Goal: Check status: Check status

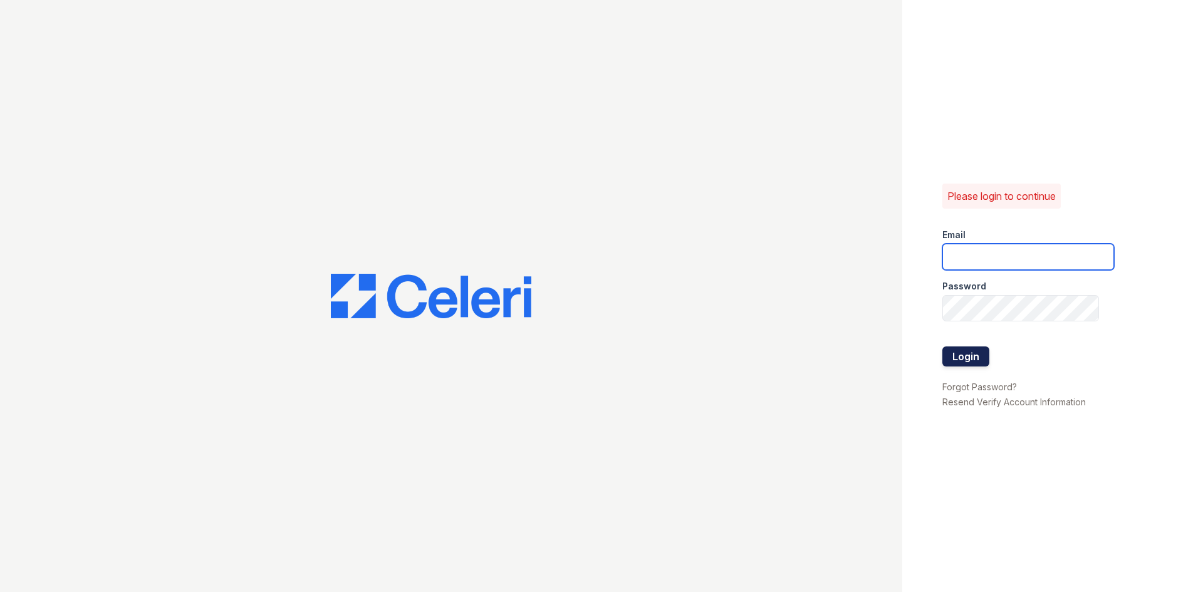
type input "kdixon@trinity-pm.com"
click at [945, 356] on button "Login" at bounding box center [965, 356] width 47 height 20
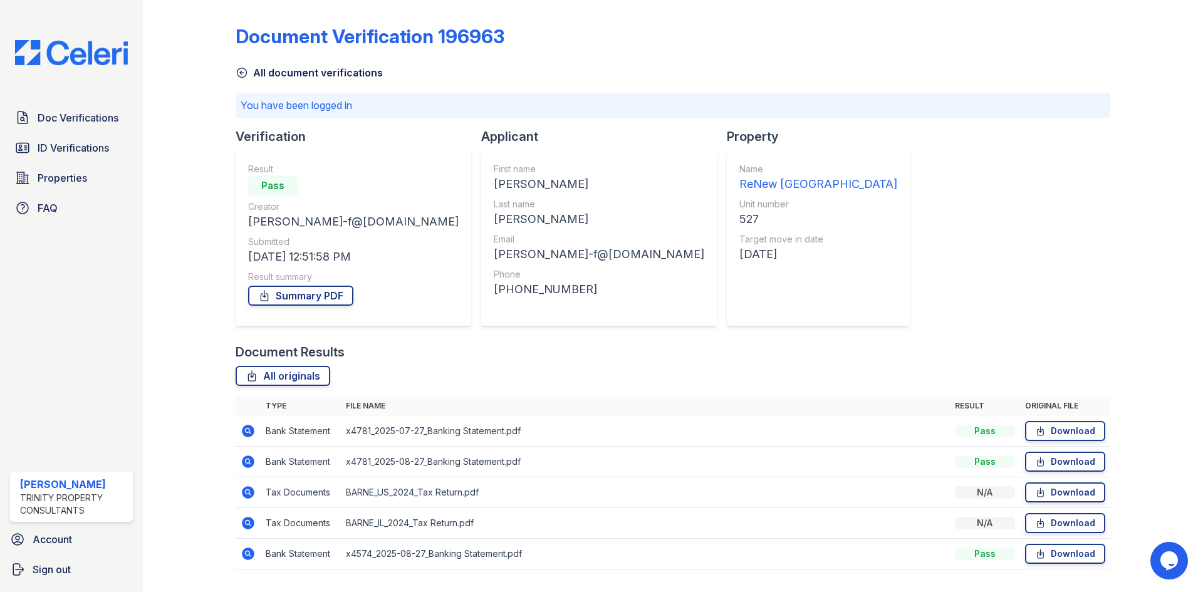
scroll to position [33, 0]
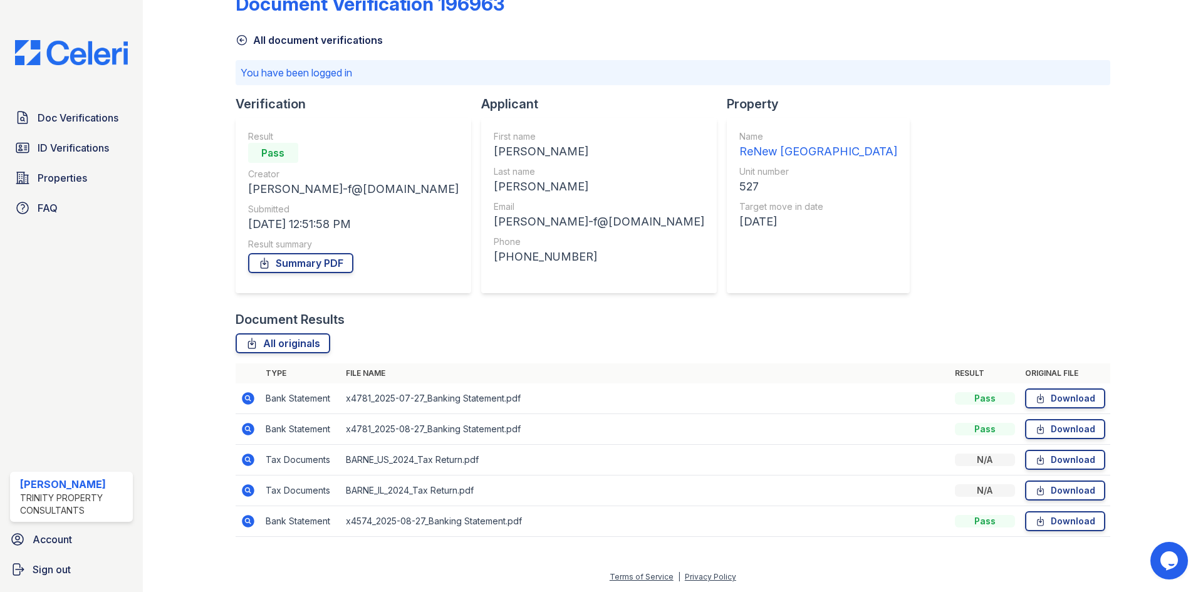
click at [246, 393] on icon at bounding box center [248, 398] width 13 height 13
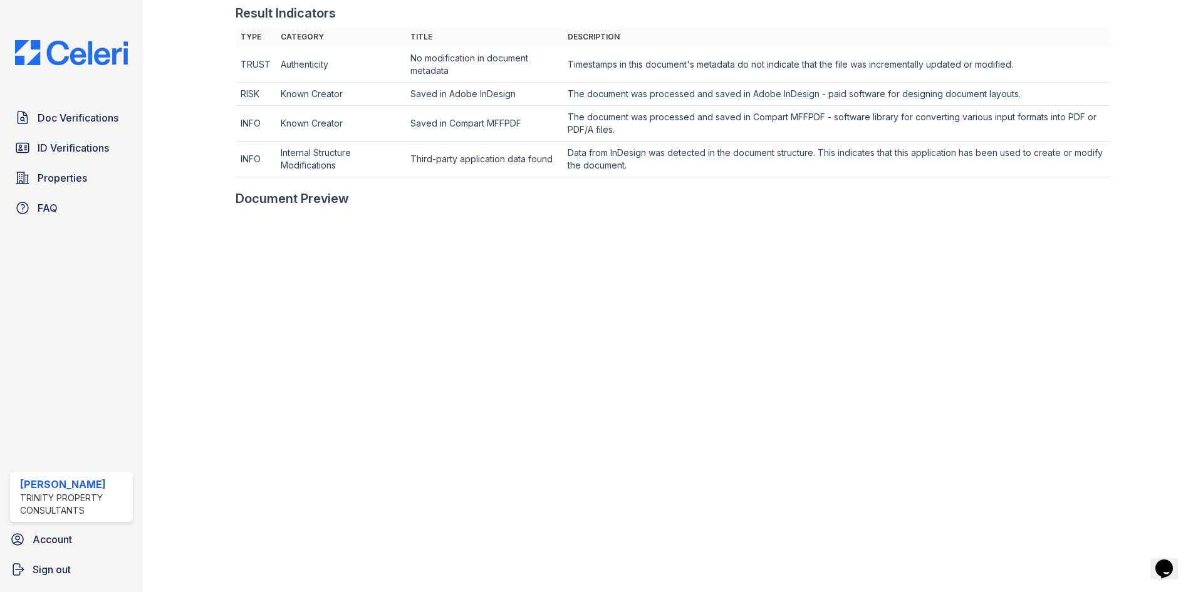
scroll to position [251, 0]
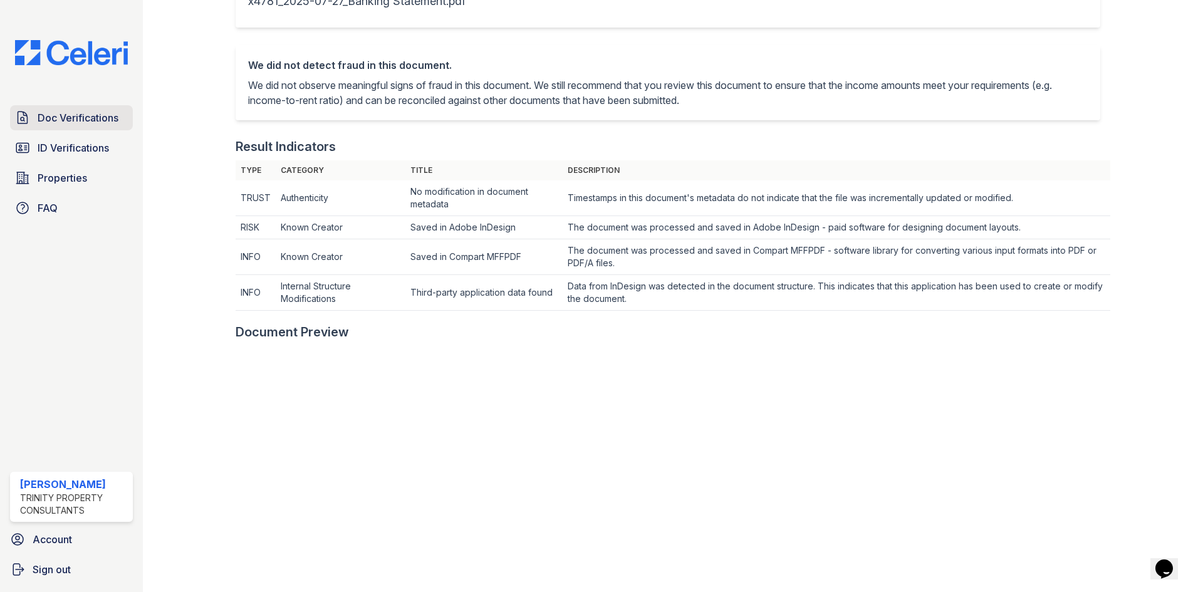
click at [99, 117] on span "Doc Verifications" at bounding box center [78, 117] width 81 height 15
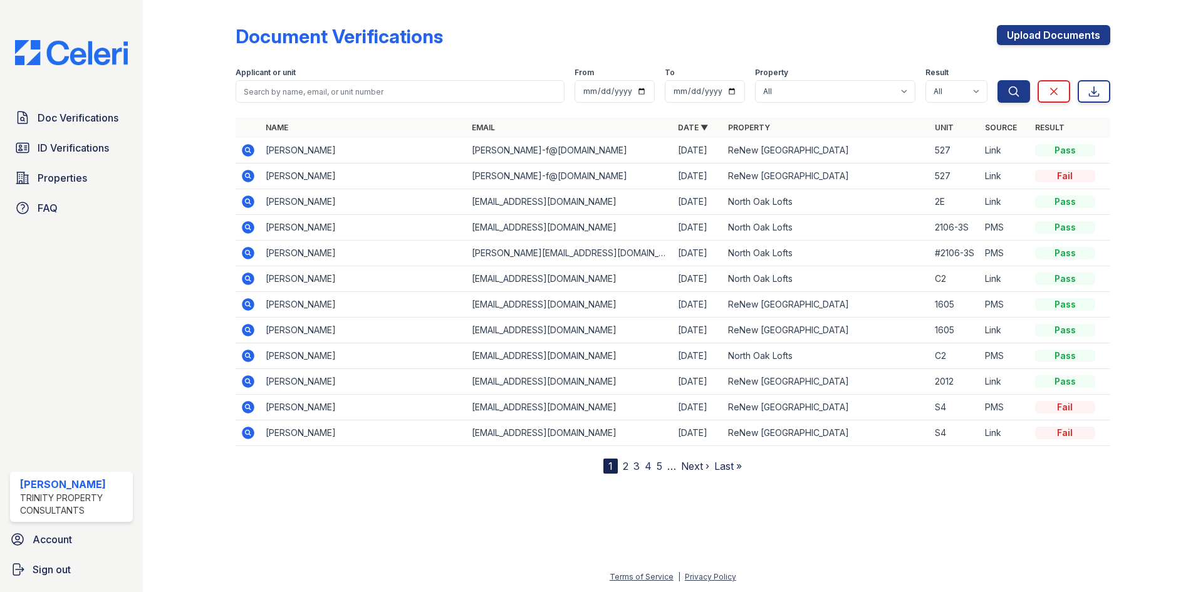
click at [250, 149] on icon at bounding box center [248, 150] width 13 height 13
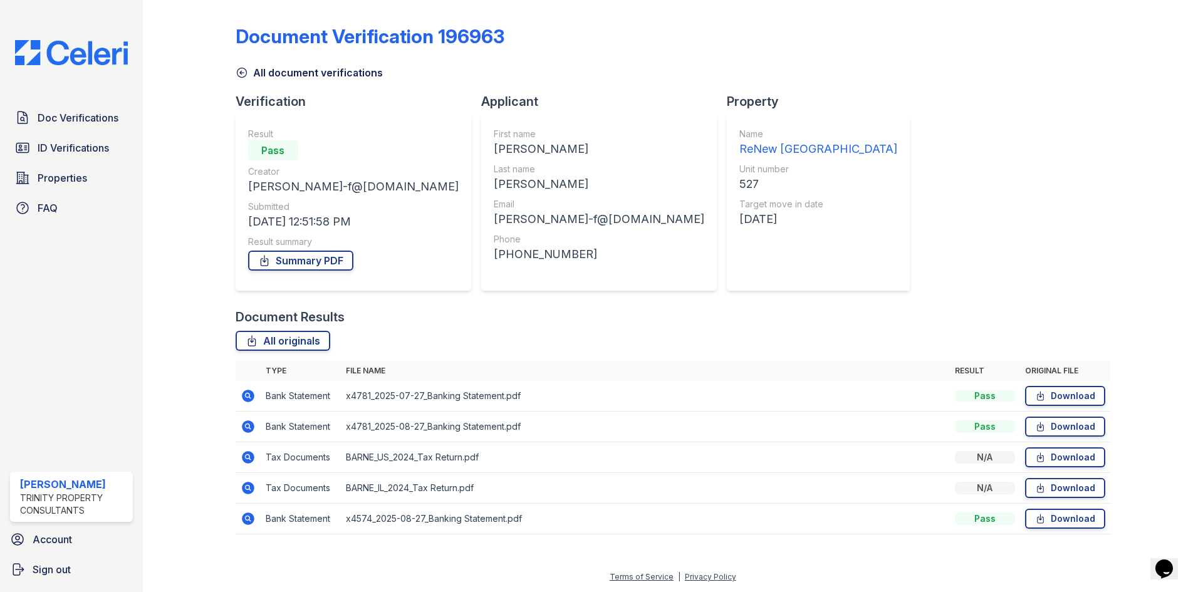
click at [247, 492] on icon at bounding box center [248, 488] width 13 height 13
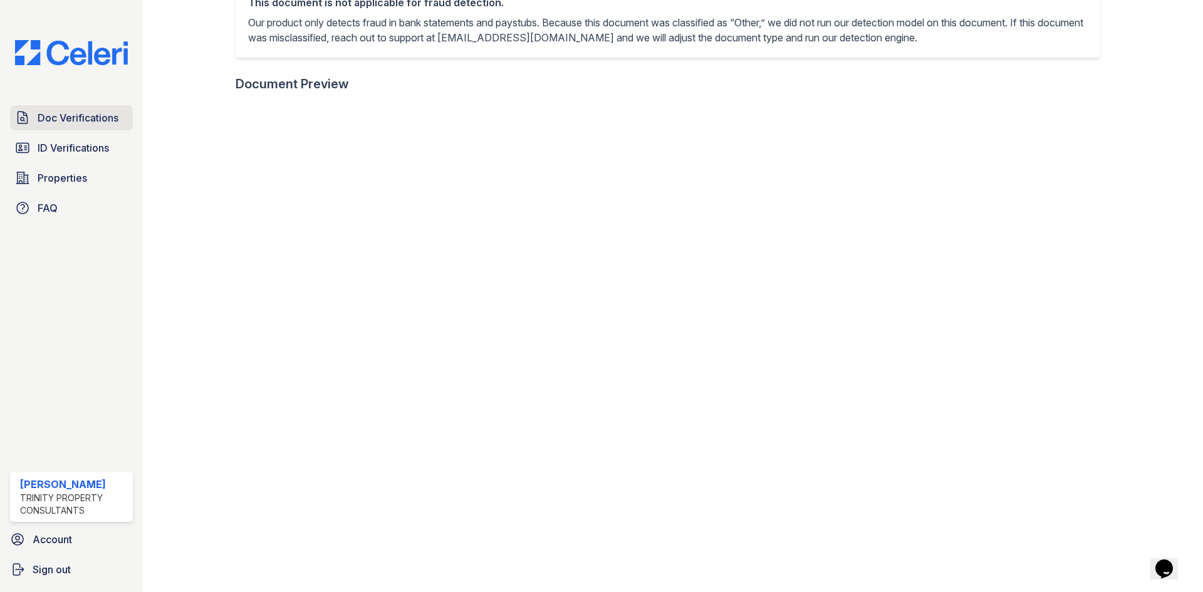
click at [108, 113] on span "Doc Verifications" at bounding box center [78, 117] width 81 height 15
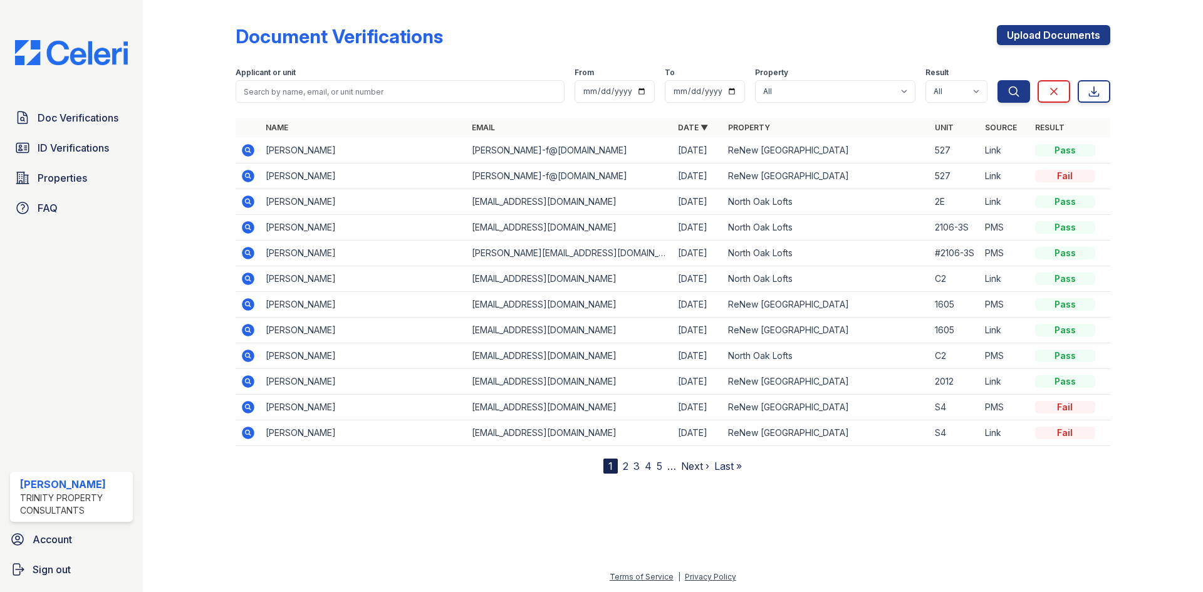
click at [245, 148] on icon at bounding box center [248, 150] width 13 height 13
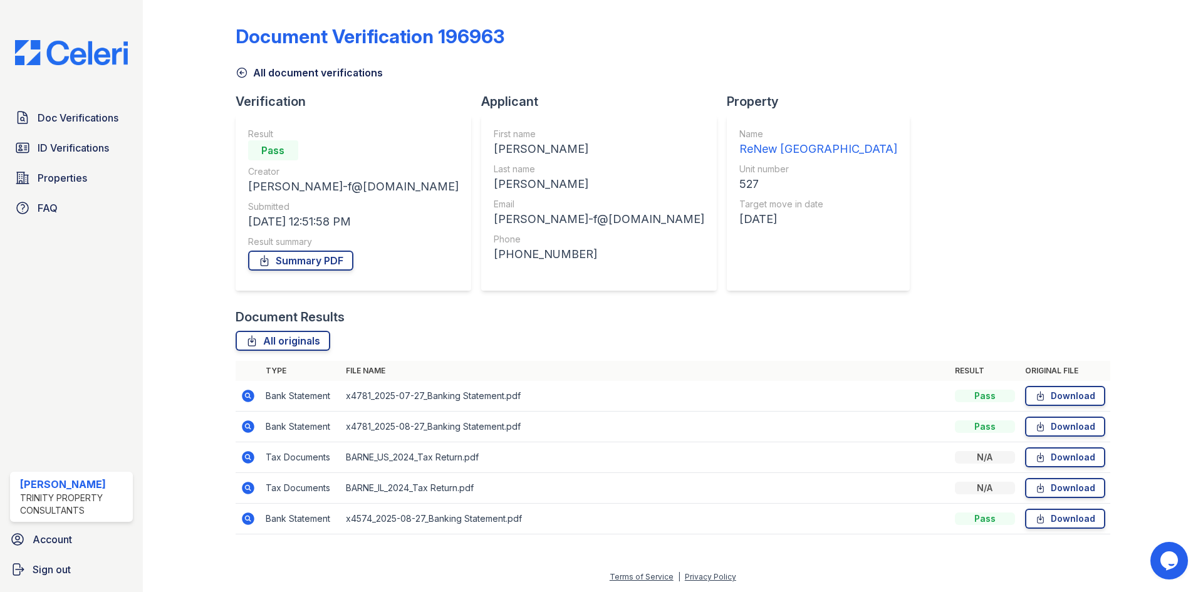
click at [249, 425] on icon at bounding box center [248, 426] width 15 height 15
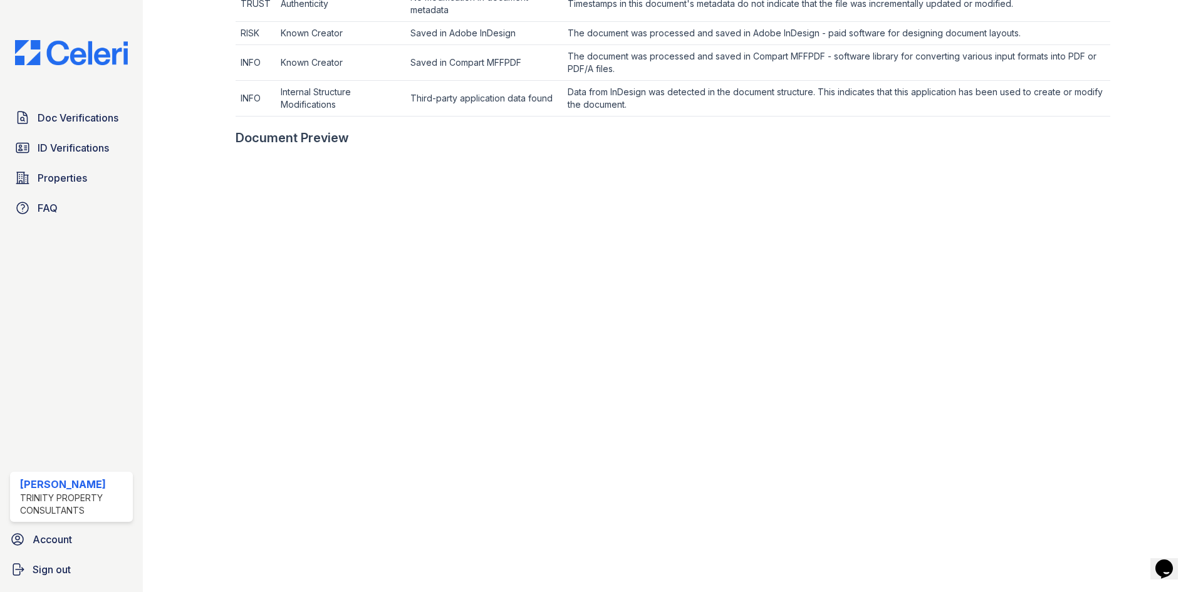
scroll to position [564, 0]
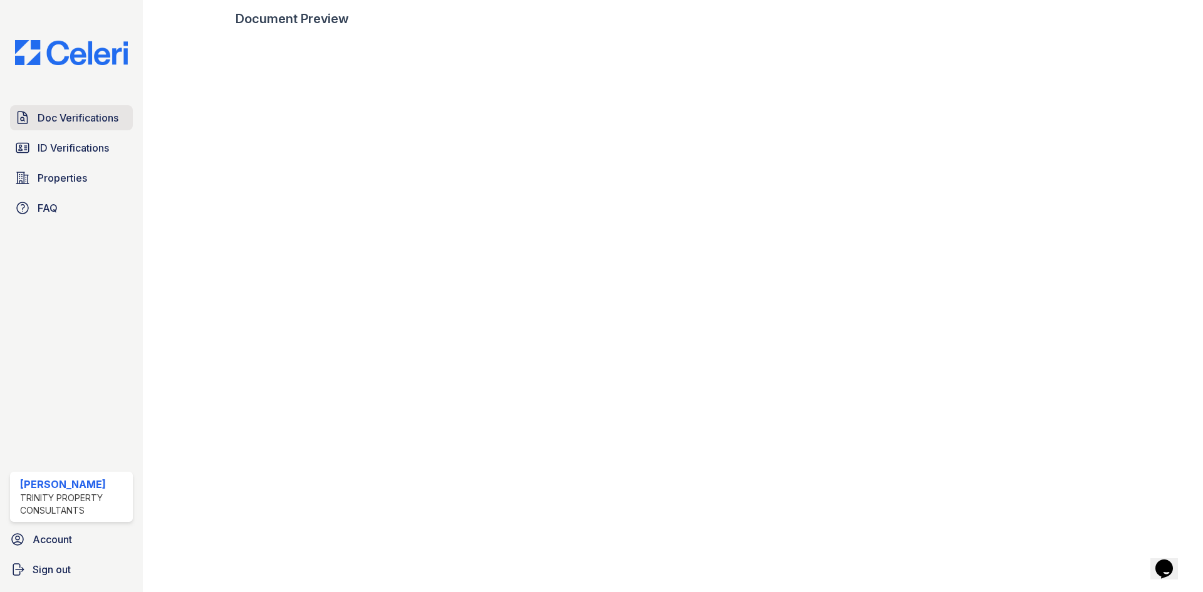
click at [105, 123] on span "Doc Verifications" at bounding box center [78, 117] width 81 height 15
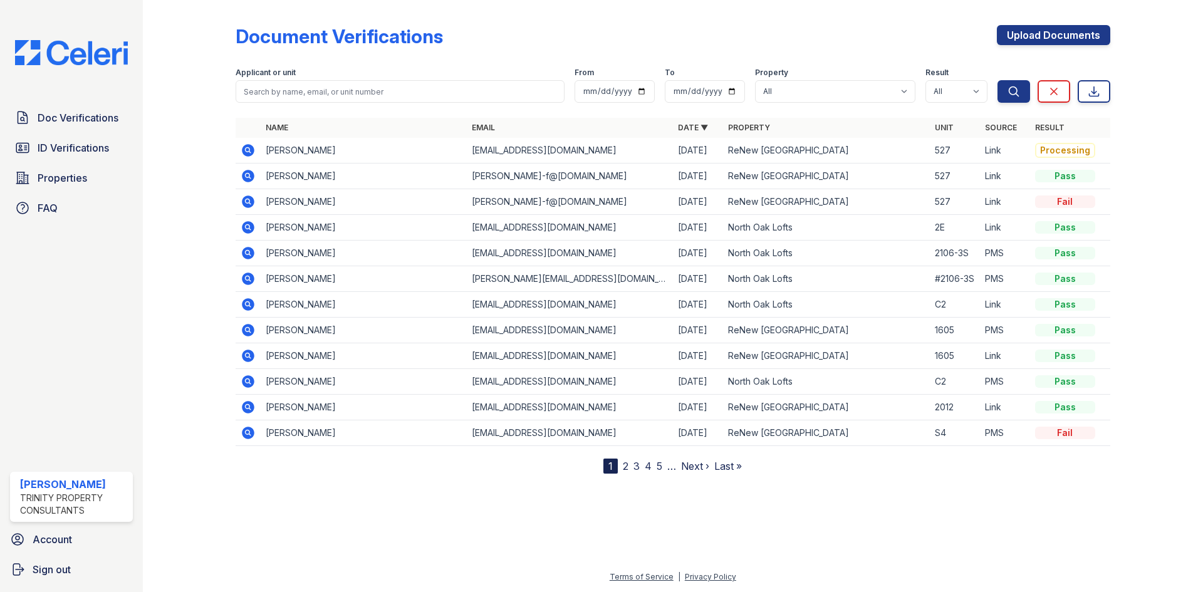
click at [252, 177] on icon at bounding box center [248, 176] width 13 height 13
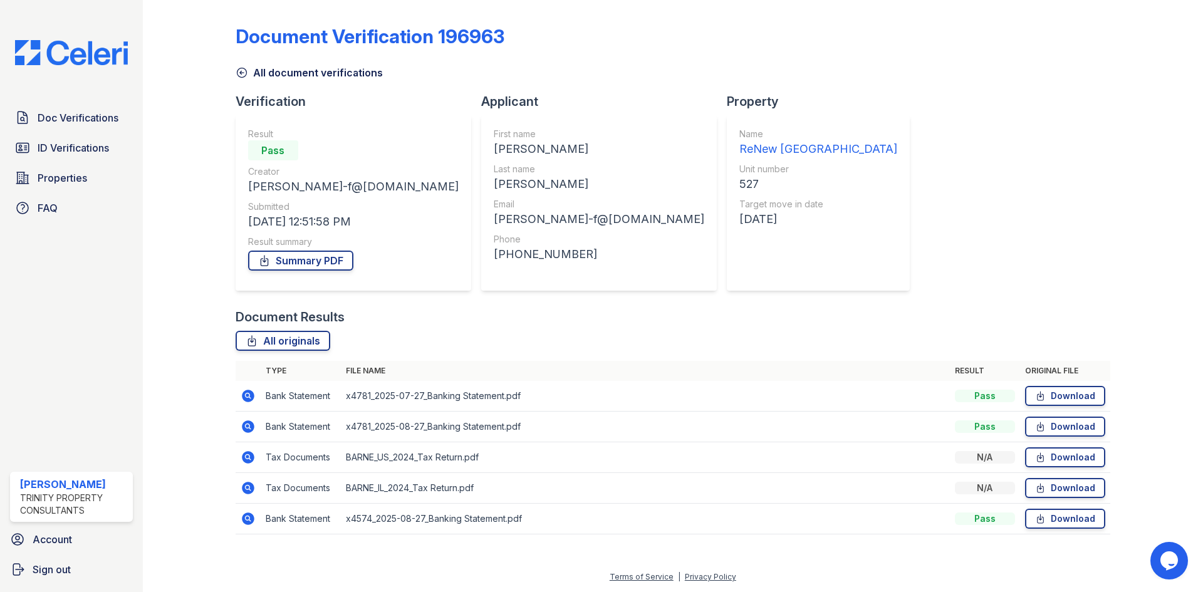
click at [251, 517] on icon at bounding box center [248, 518] width 13 height 13
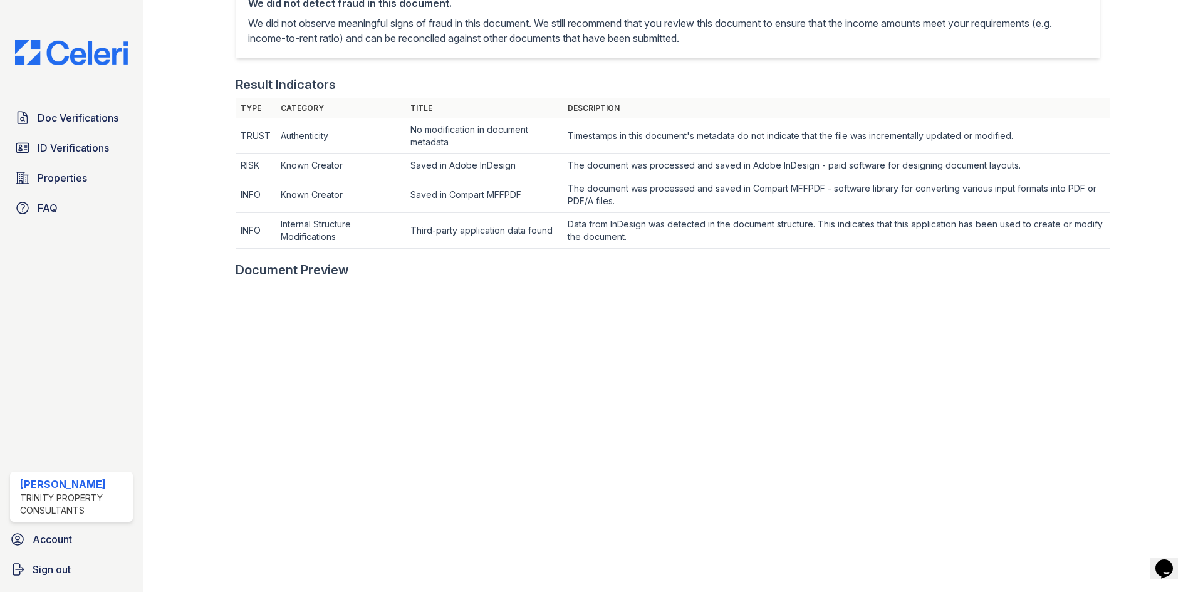
scroll to position [313, 0]
click at [92, 123] on span "Doc Verifications" at bounding box center [78, 117] width 81 height 15
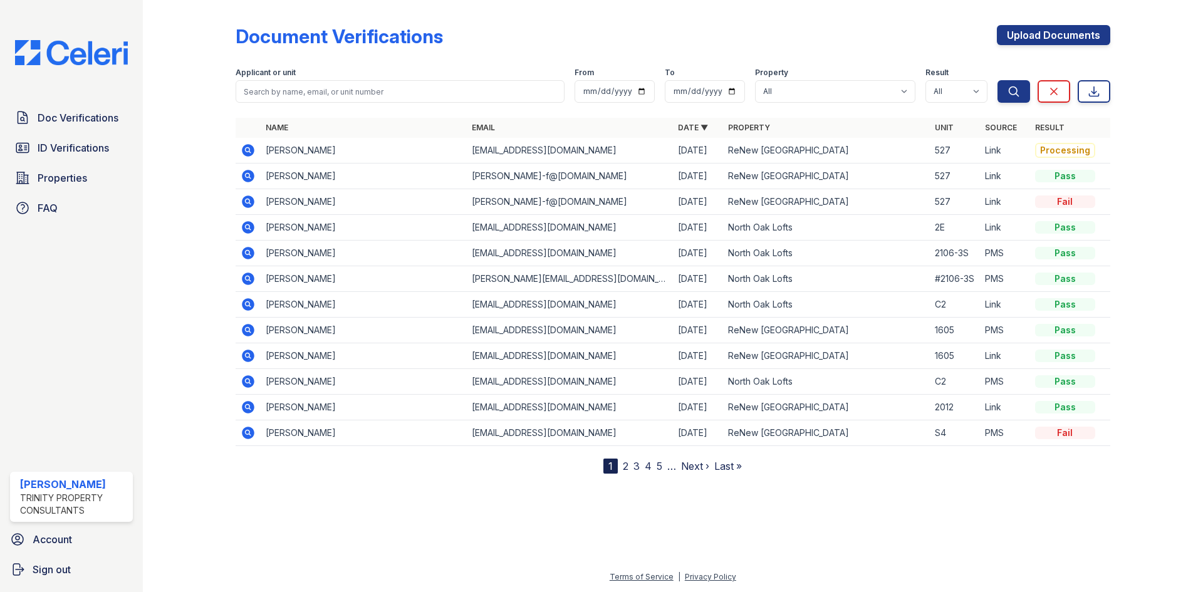
click at [251, 175] on icon at bounding box center [248, 176] width 13 height 13
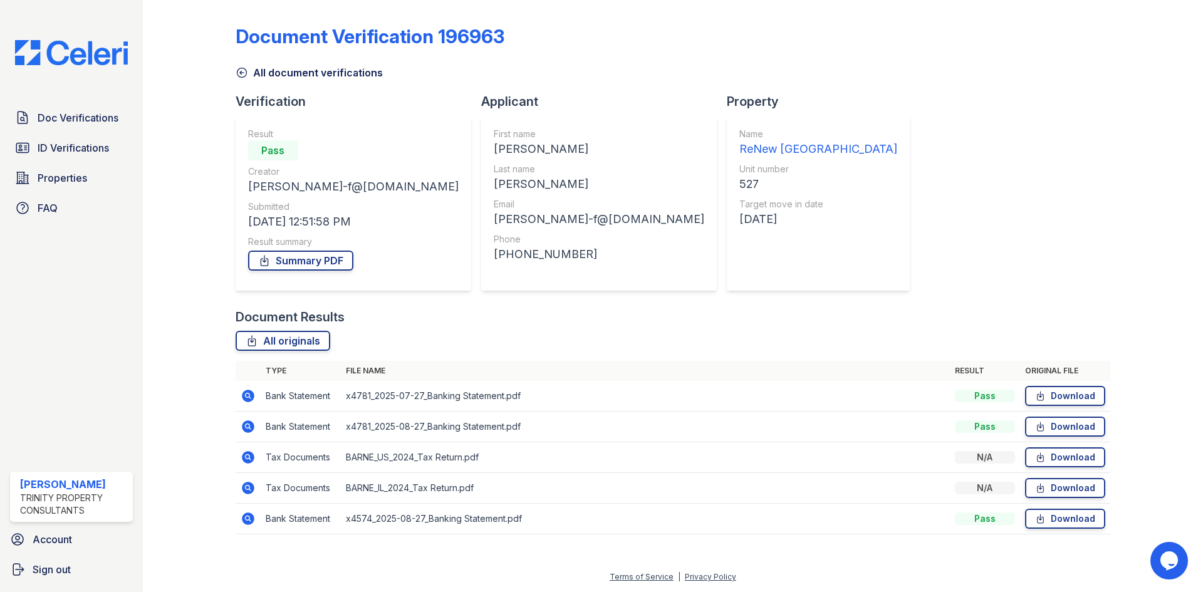
click at [246, 490] on icon at bounding box center [248, 488] width 13 height 13
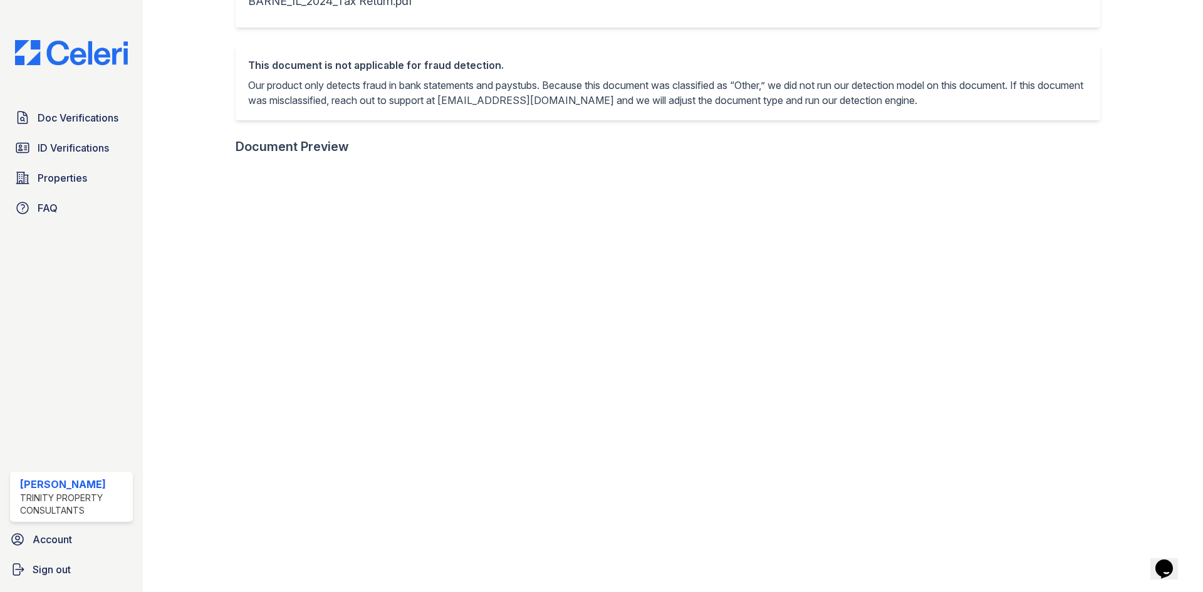
click at [55, 135] on div "Doc Verifications ID Verifications Properties FAQ" at bounding box center [71, 162] width 133 height 115
click at [61, 119] on span "Doc Verifications" at bounding box center [78, 117] width 81 height 15
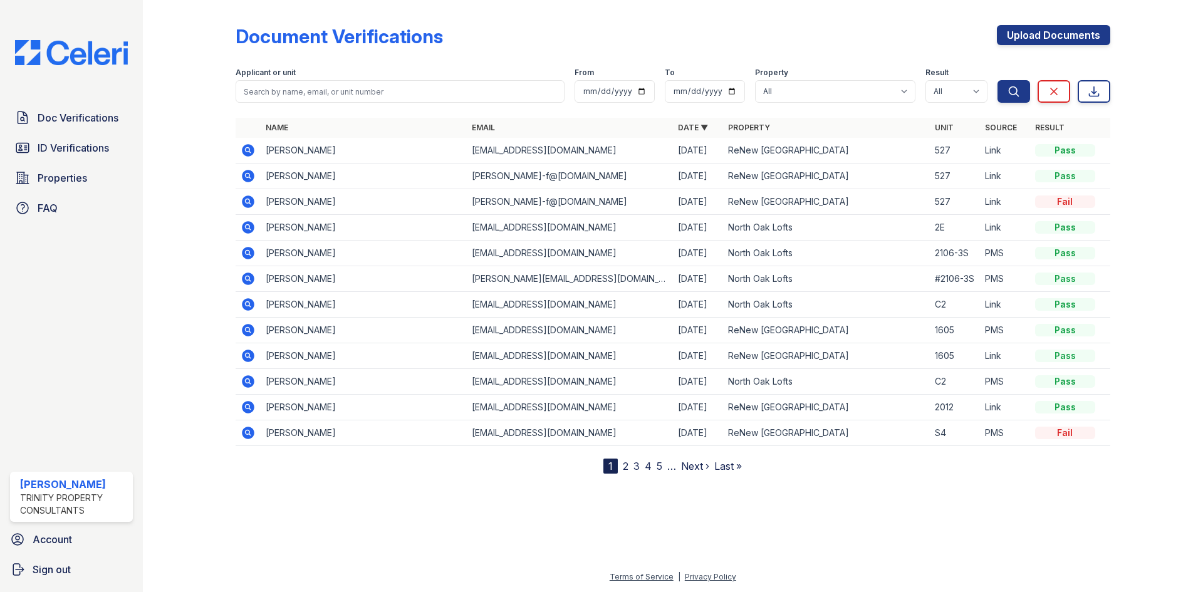
click at [252, 177] on icon at bounding box center [248, 176] width 13 height 13
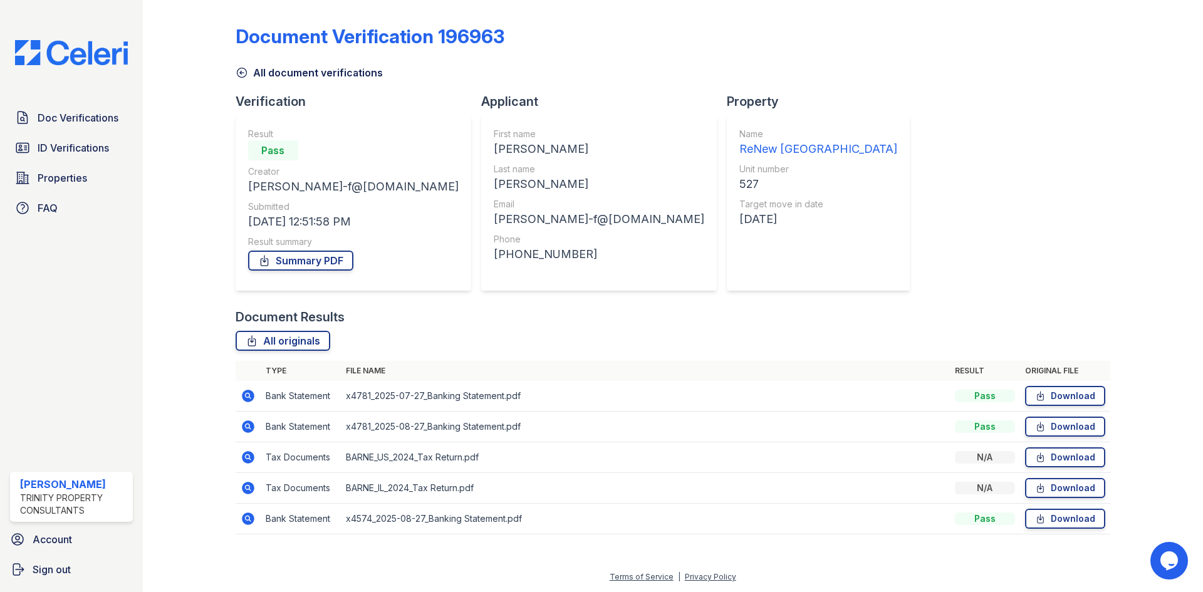
click at [247, 396] on icon at bounding box center [247, 394] width 3 height 3
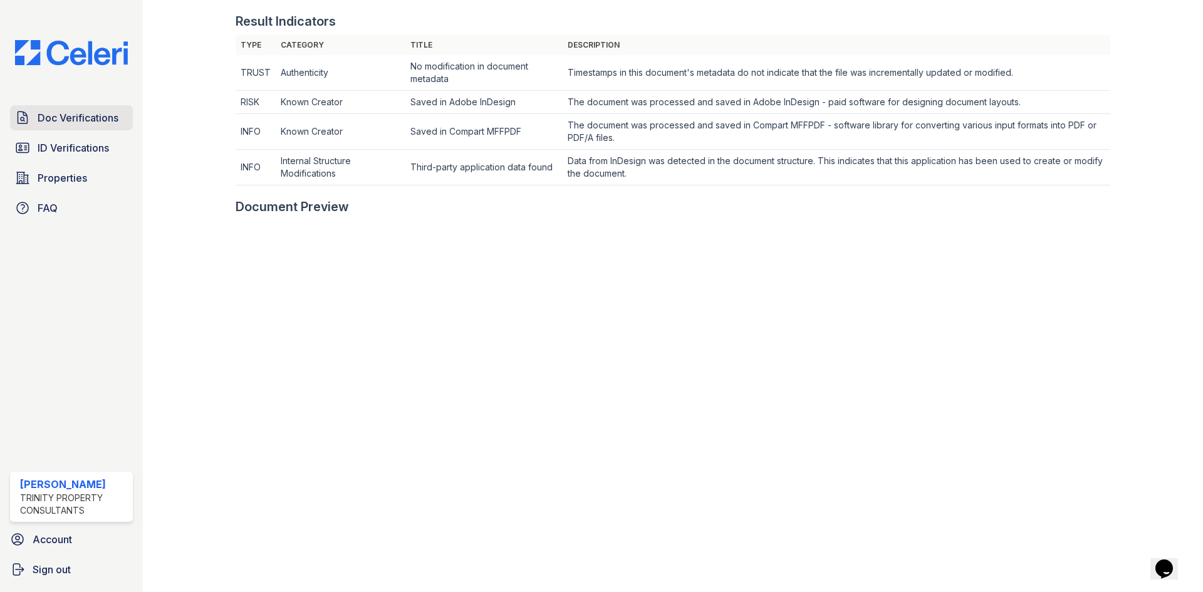
click at [81, 110] on link "Doc Verifications" at bounding box center [71, 117] width 123 height 25
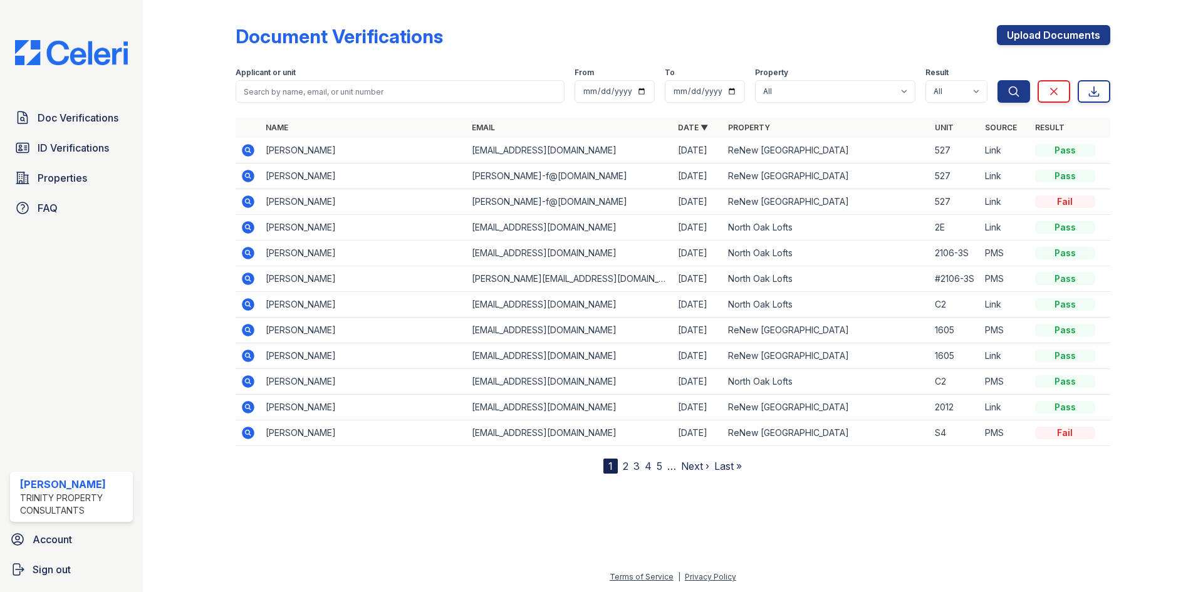
click at [251, 177] on icon at bounding box center [248, 176] width 13 height 13
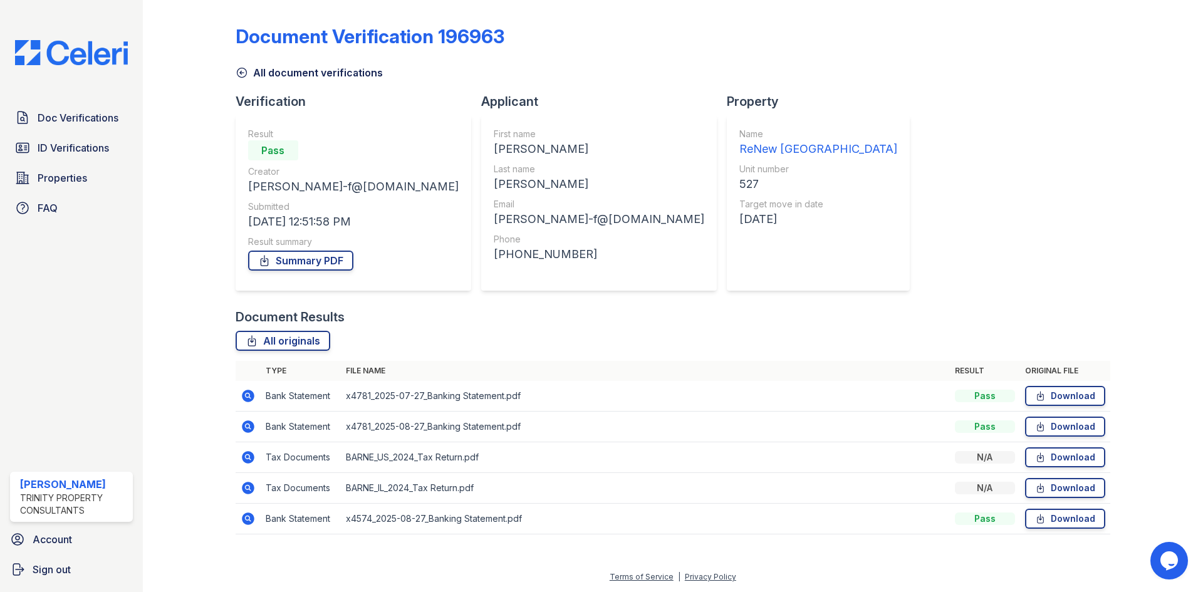
click at [250, 424] on icon at bounding box center [248, 426] width 13 height 13
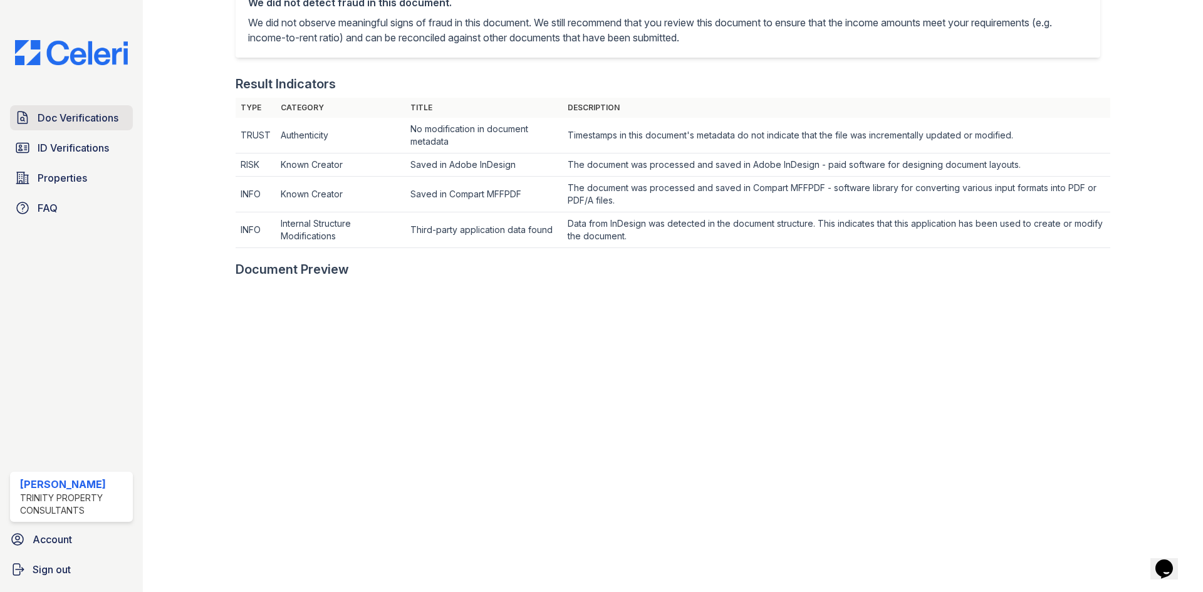
click at [100, 113] on span "Doc Verifications" at bounding box center [78, 117] width 81 height 15
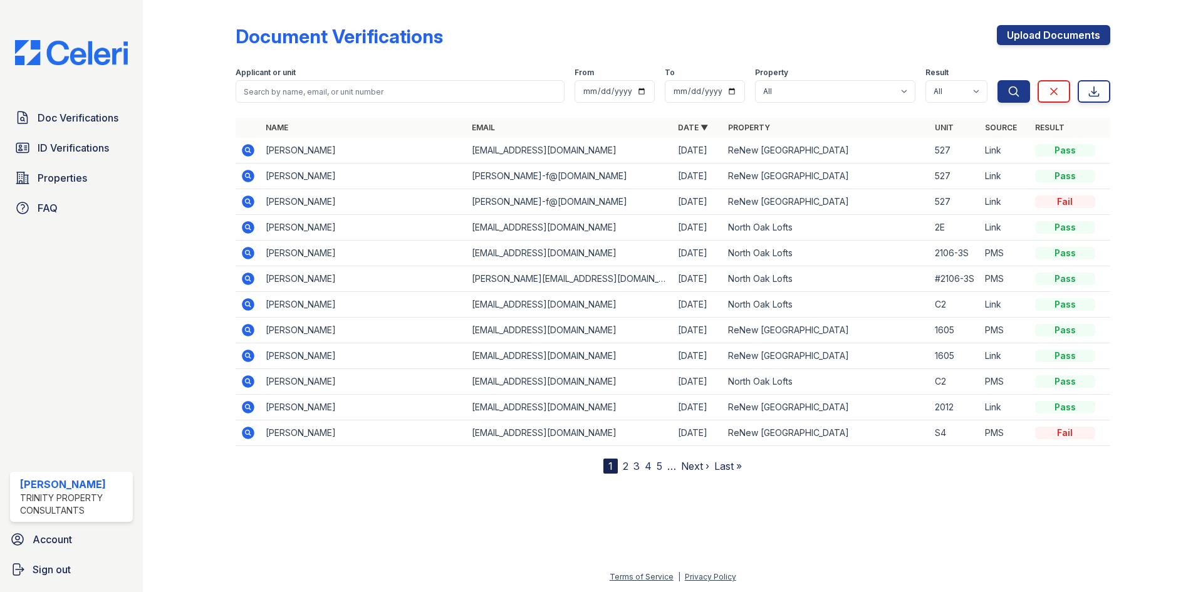
click at [245, 175] on icon at bounding box center [248, 176] width 15 height 15
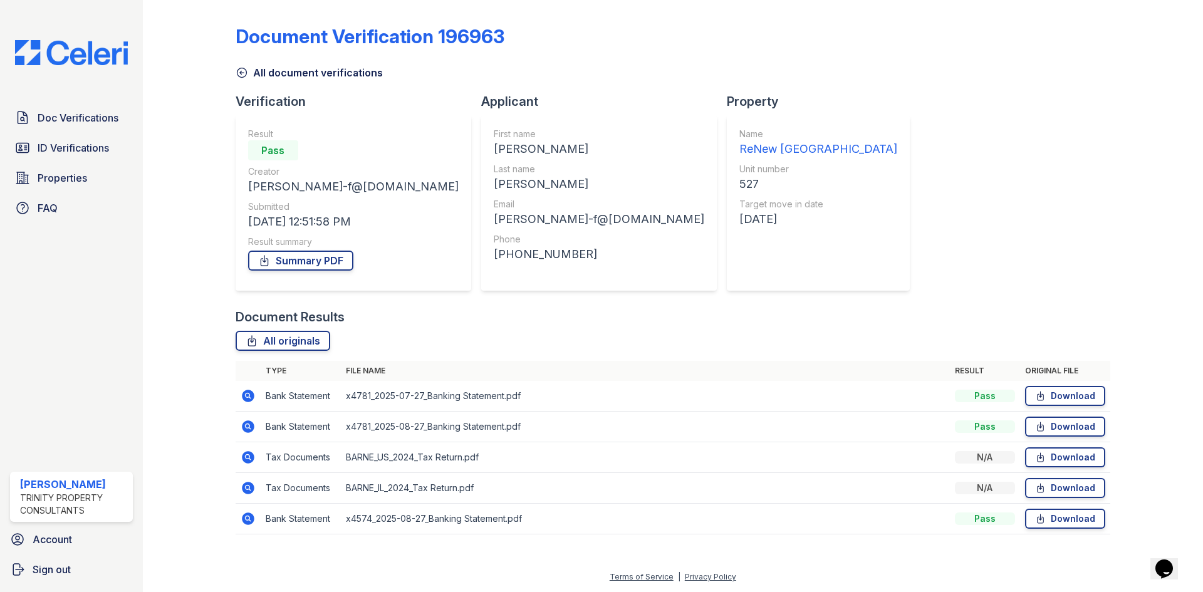
click at [249, 430] on icon at bounding box center [248, 426] width 13 height 13
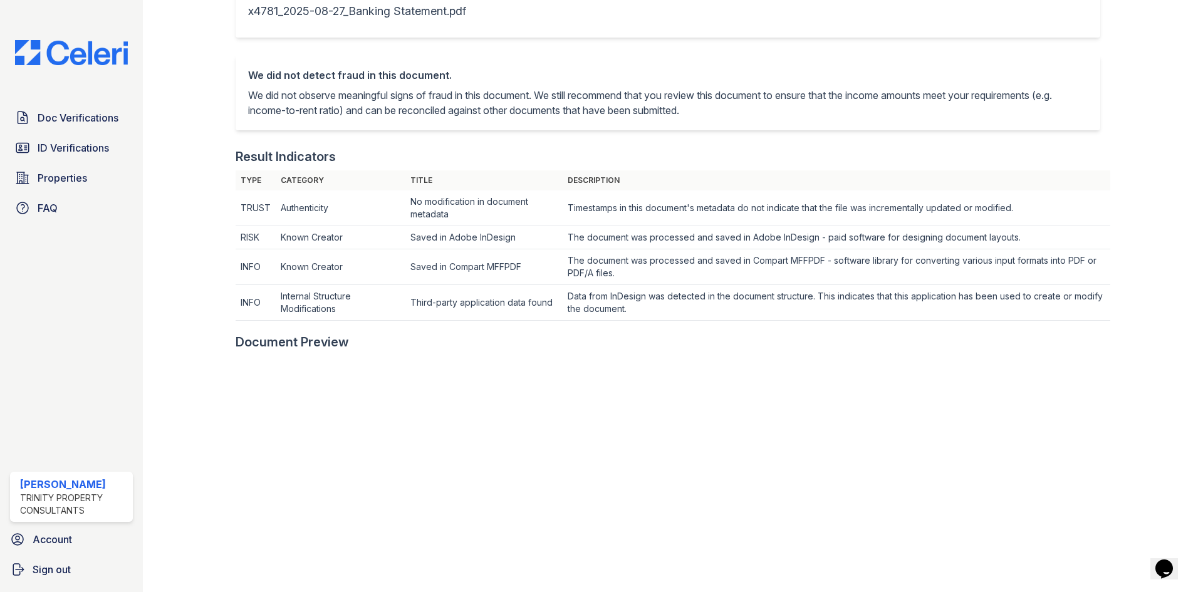
scroll to position [251, 0]
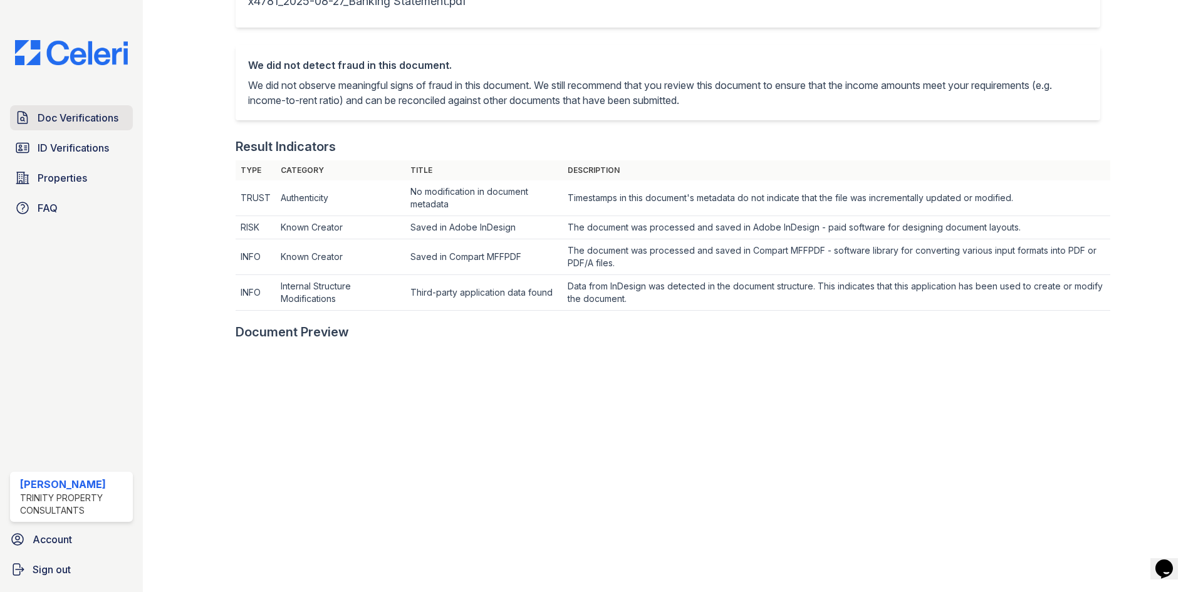
click at [87, 124] on span "Doc Verifications" at bounding box center [78, 117] width 81 height 15
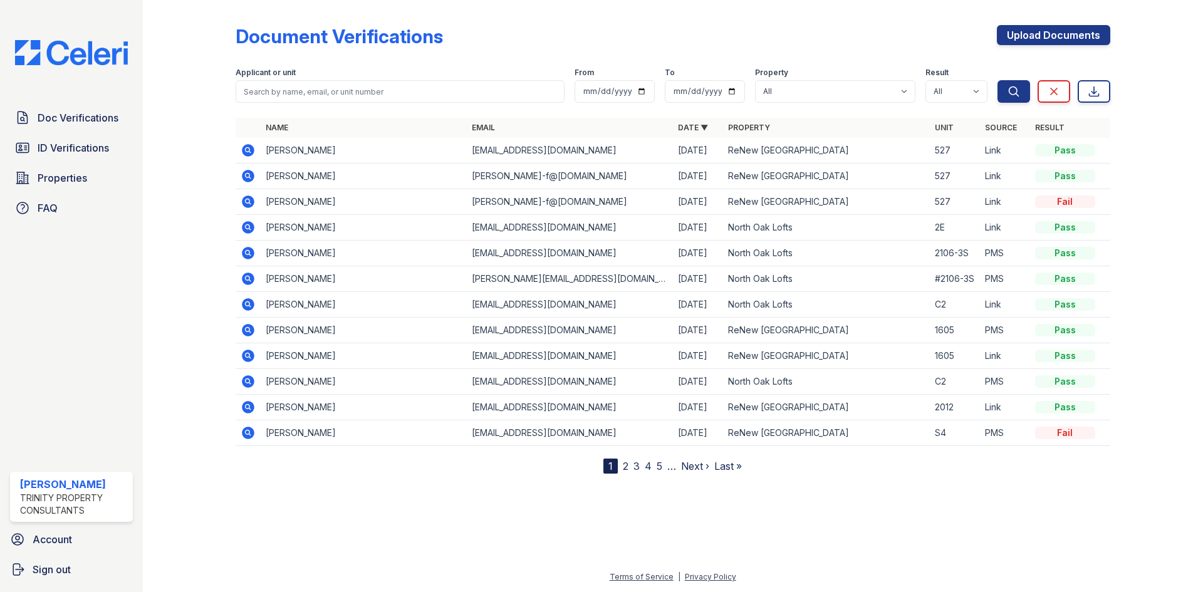
click at [253, 192] on td at bounding box center [248, 202] width 25 height 26
click at [249, 172] on icon at bounding box center [248, 176] width 13 height 13
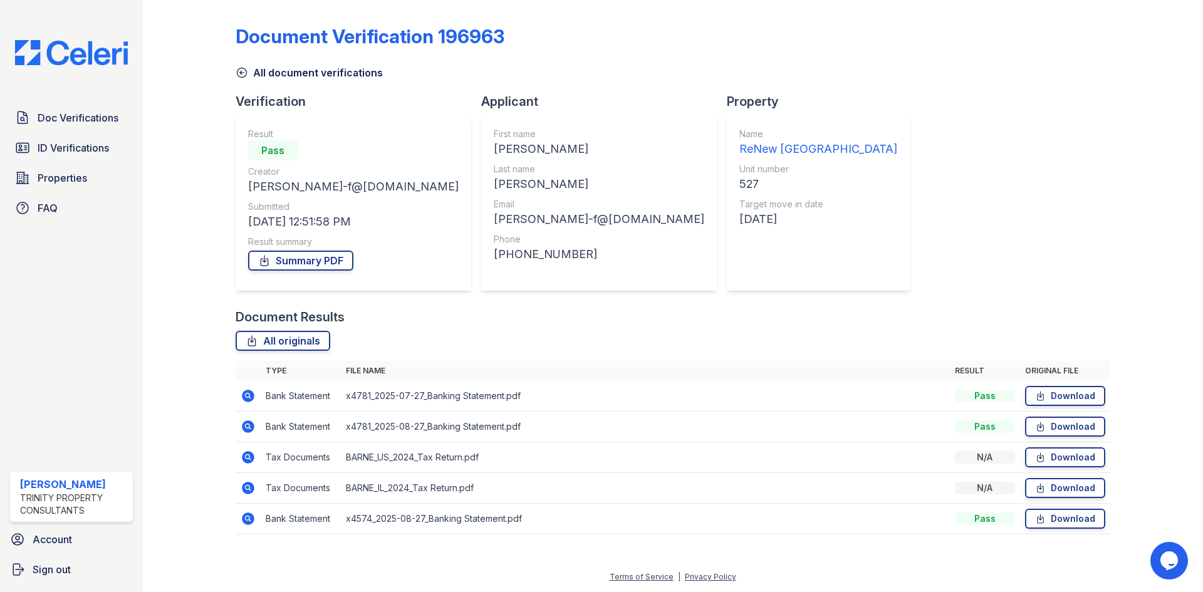
click at [249, 518] on icon at bounding box center [248, 518] width 15 height 15
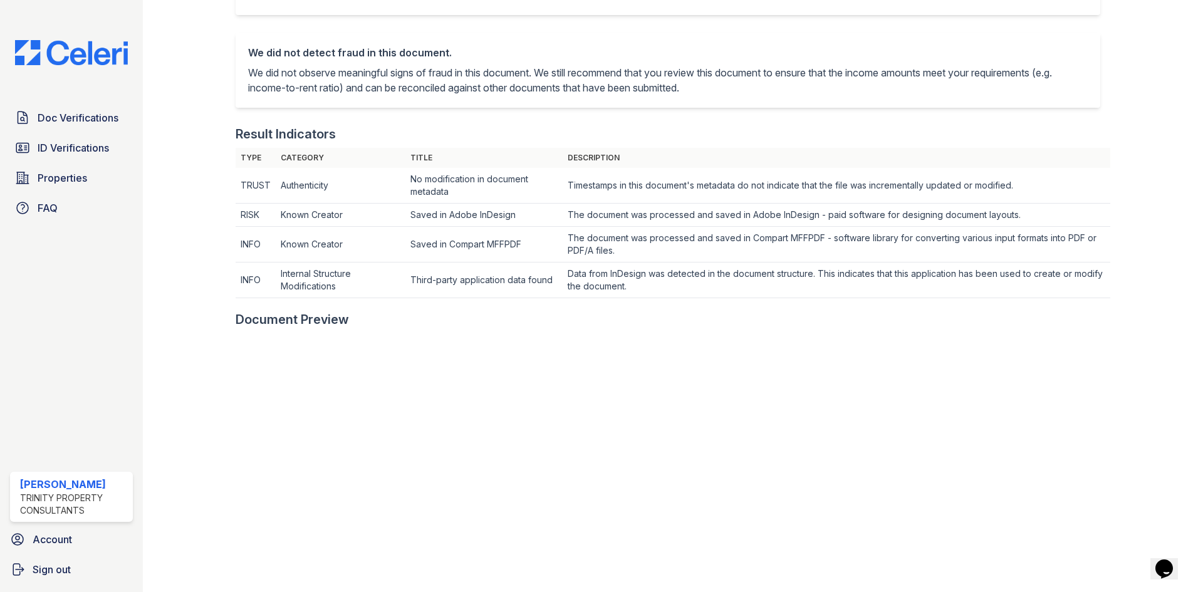
scroll to position [388, 0]
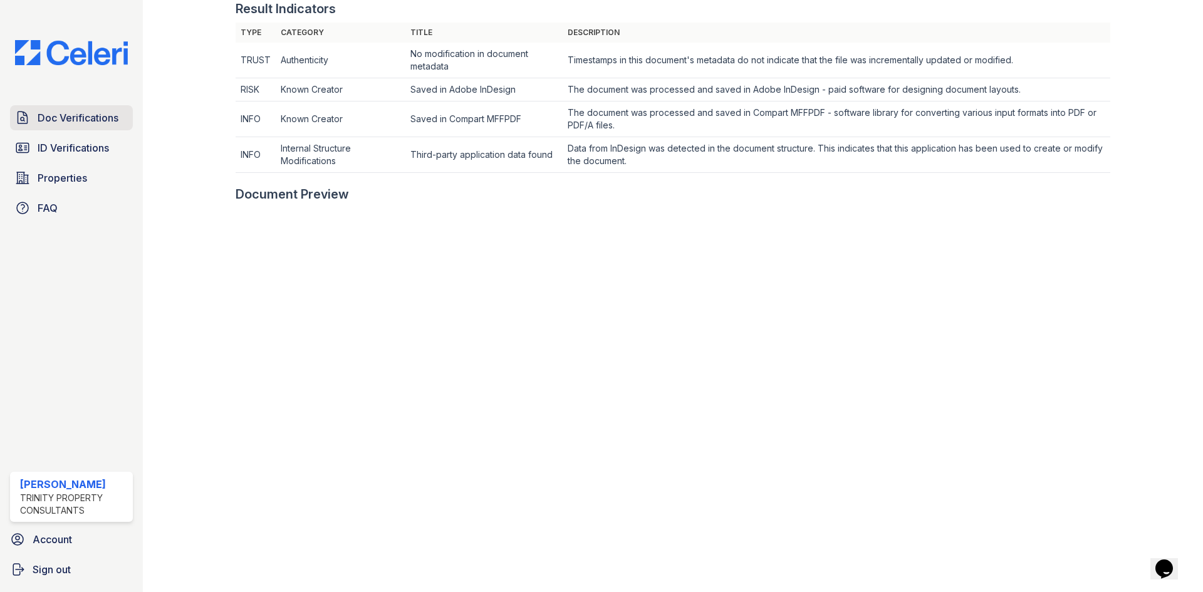
click at [101, 114] on span "Doc Verifications" at bounding box center [78, 117] width 81 height 15
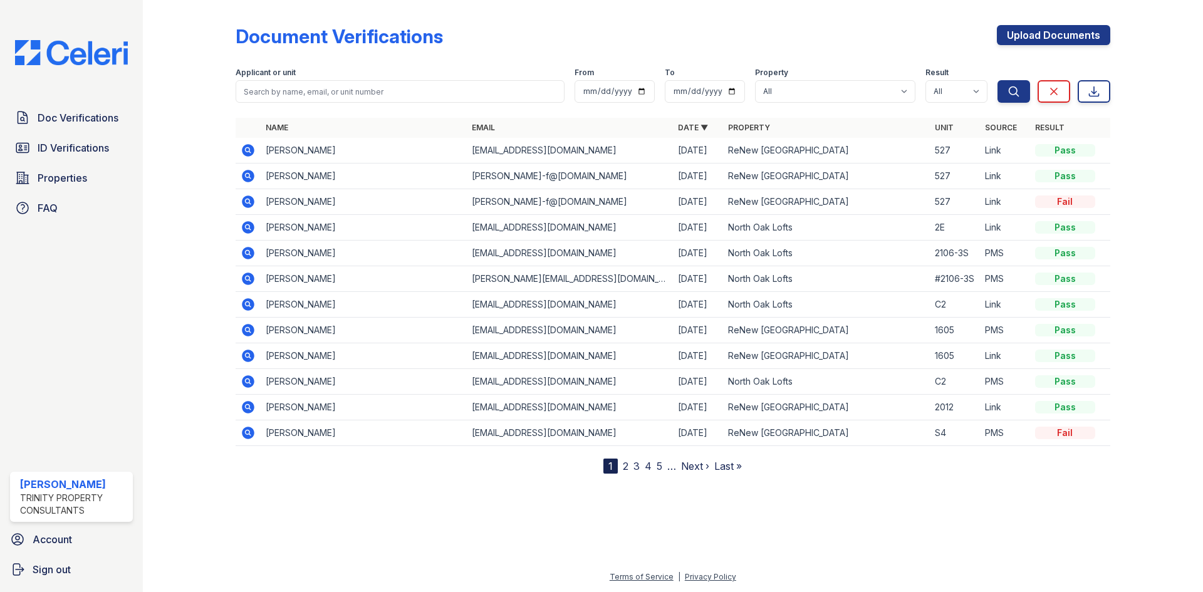
click at [253, 170] on icon at bounding box center [248, 176] width 15 height 15
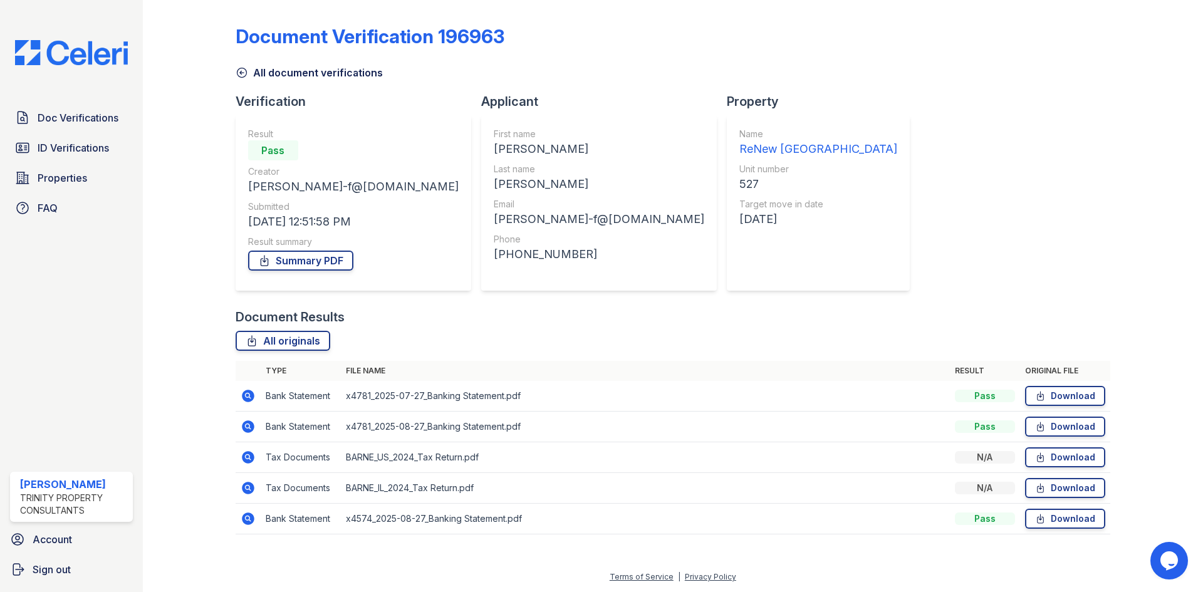
click at [251, 429] on icon at bounding box center [248, 426] width 13 height 13
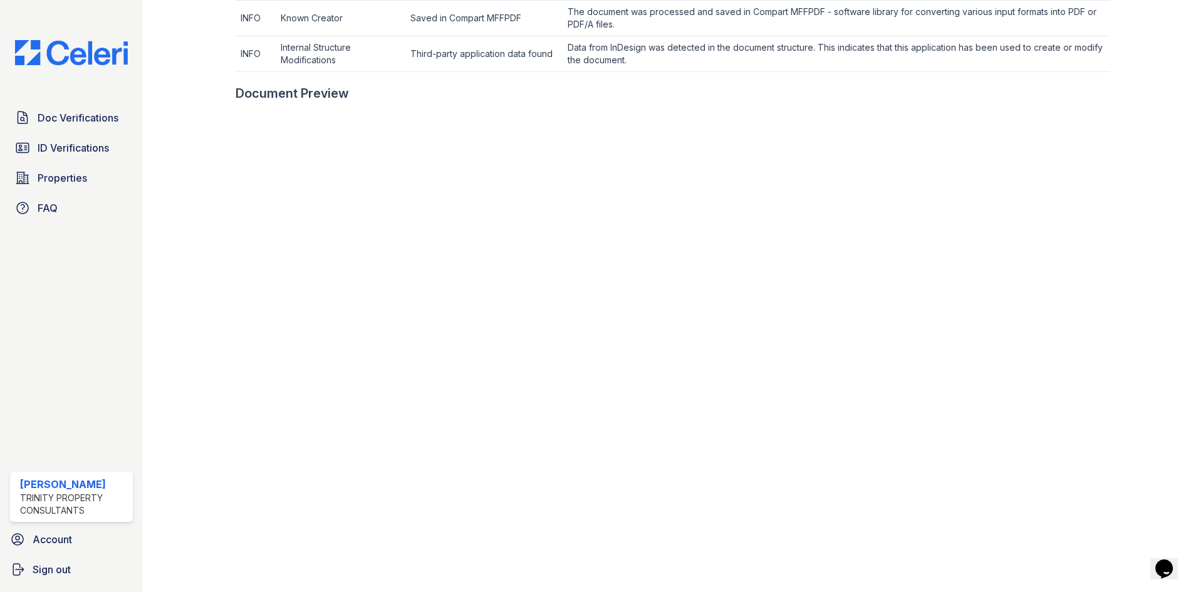
scroll to position [501, 0]
